Goal: Task Accomplishment & Management: Manage account settings

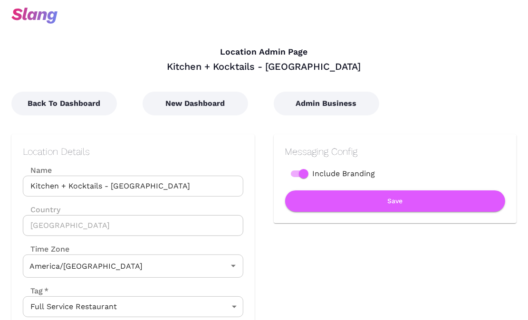
type input "Central Time"
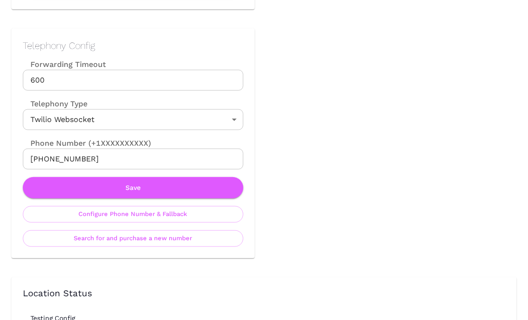
scroll to position [454, 0]
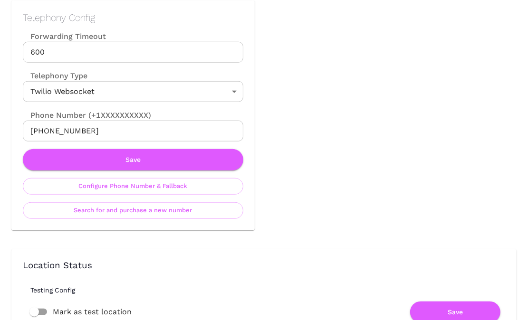
click at [139, 125] on input "+13128475543" at bounding box center [133, 131] width 220 height 21
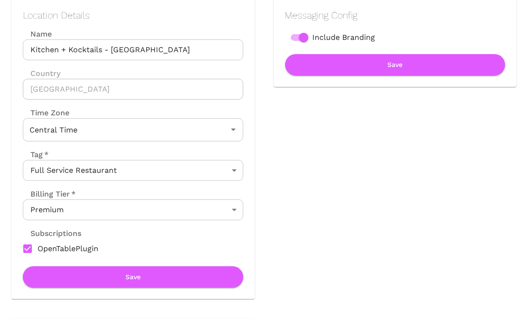
scroll to position [0, 0]
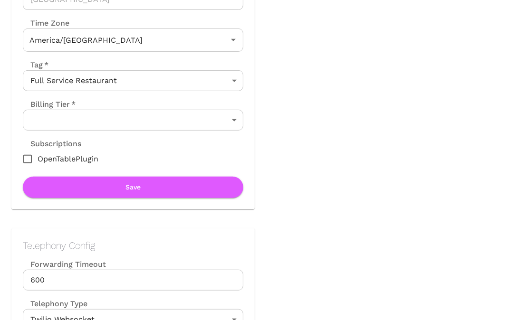
type input "Central Time"
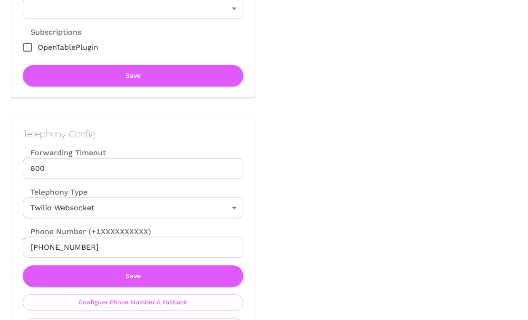
scroll to position [348, 0]
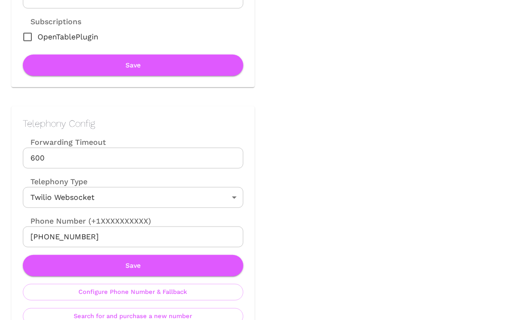
click at [120, 230] on input "+16303495576" at bounding box center [133, 237] width 220 height 21
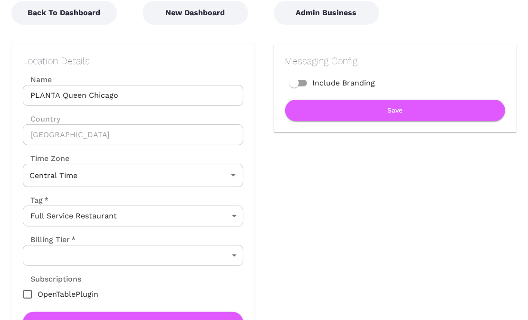
scroll to position [54, 0]
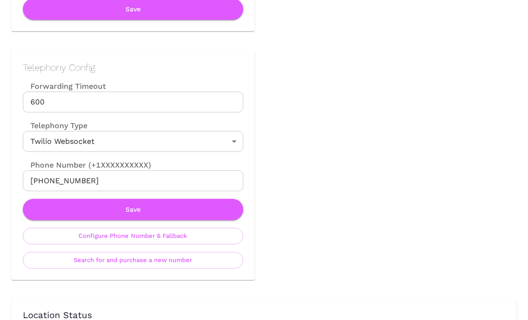
scroll to position [408, 0]
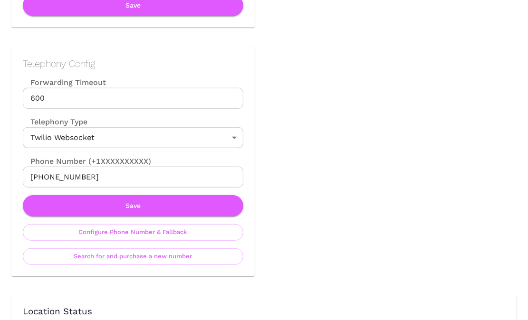
type input "Eastern Time"
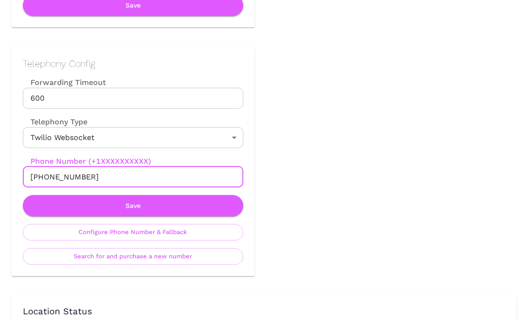
click at [101, 179] on input "+16469565066" at bounding box center [133, 177] width 220 height 21
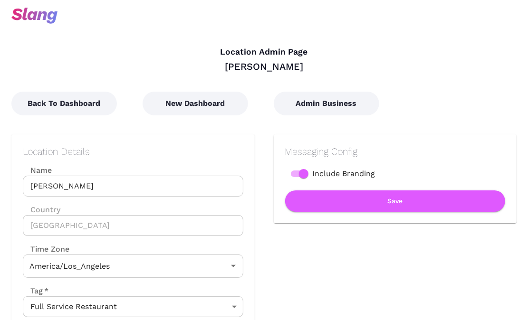
type input "Pacific Time"
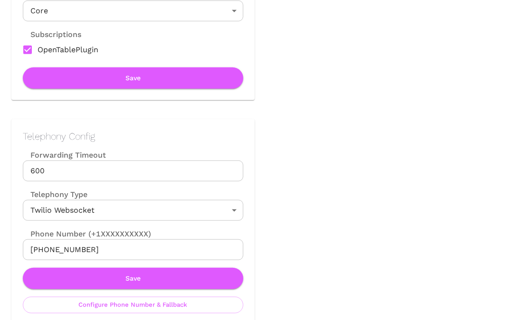
scroll to position [366, 0]
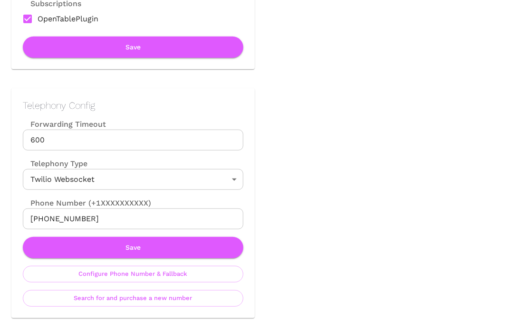
click at [144, 217] on input "+13239270803" at bounding box center [133, 219] width 220 height 21
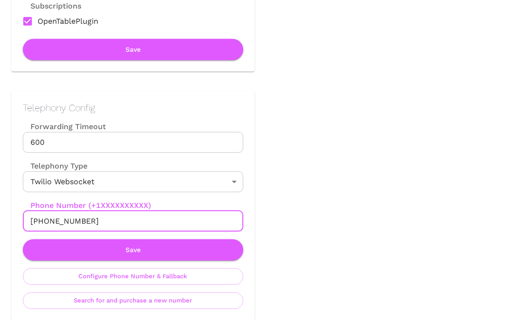
scroll to position [104, 0]
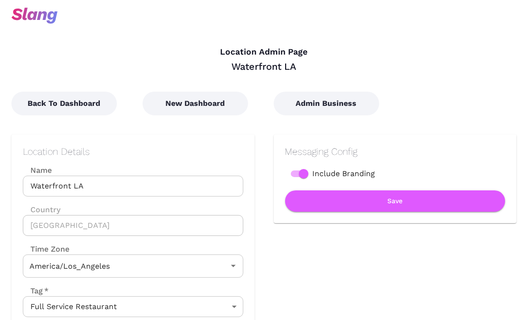
type input "Pacific Time"
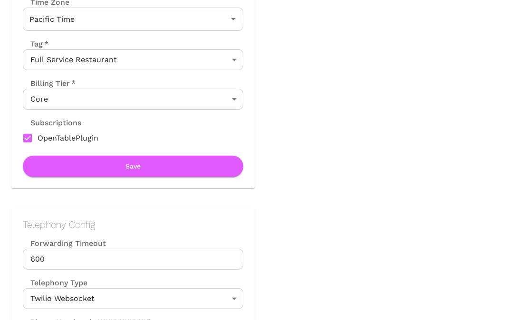
scroll to position [370, 0]
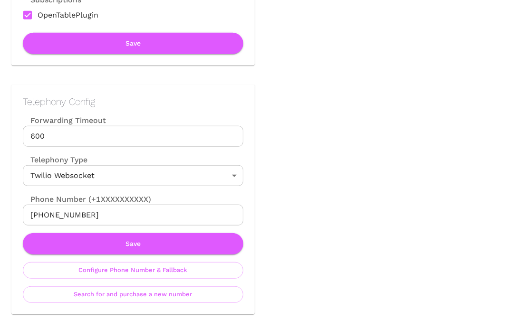
click at [107, 208] on input "+14244048470" at bounding box center [133, 215] width 220 height 21
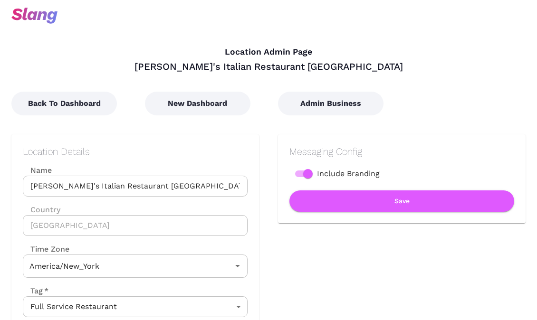
type input "Eastern Time"
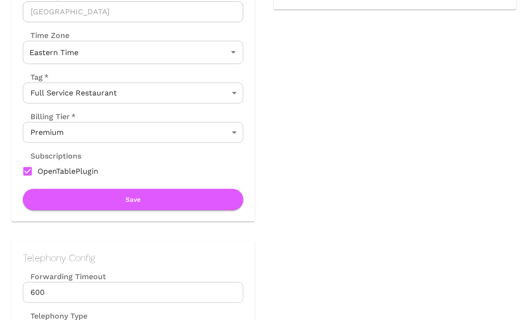
scroll to position [314, 0]
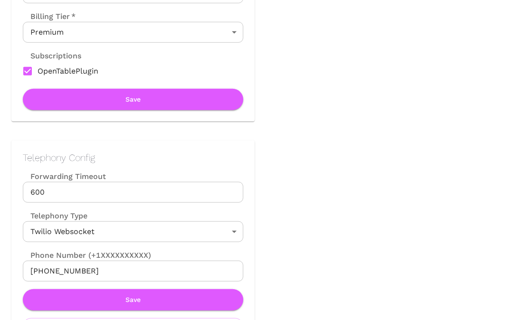
click at [141, 272] on input "[PHONE_NUMBER]" at bounding box center [133, 271] width 220 height 21
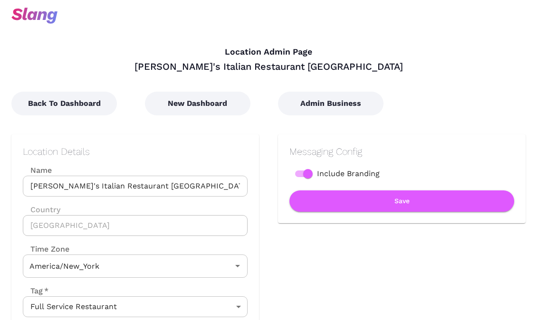
type input "Eastern Time"
